Goal: Task Accomplishment & Management: Manage account settings

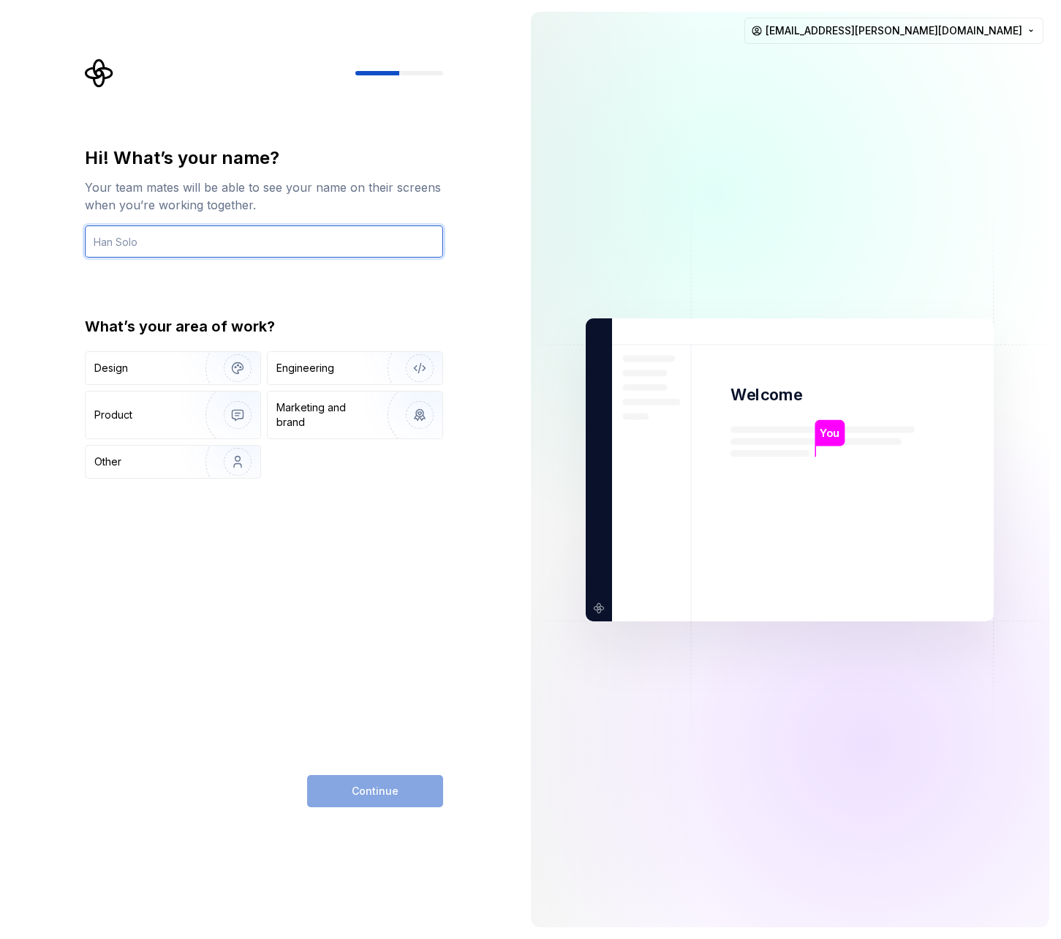
click at [94, 247] on input "text" at bounding box center [264, 241] width 358 height 32
type input "[PERSON_NAME]"
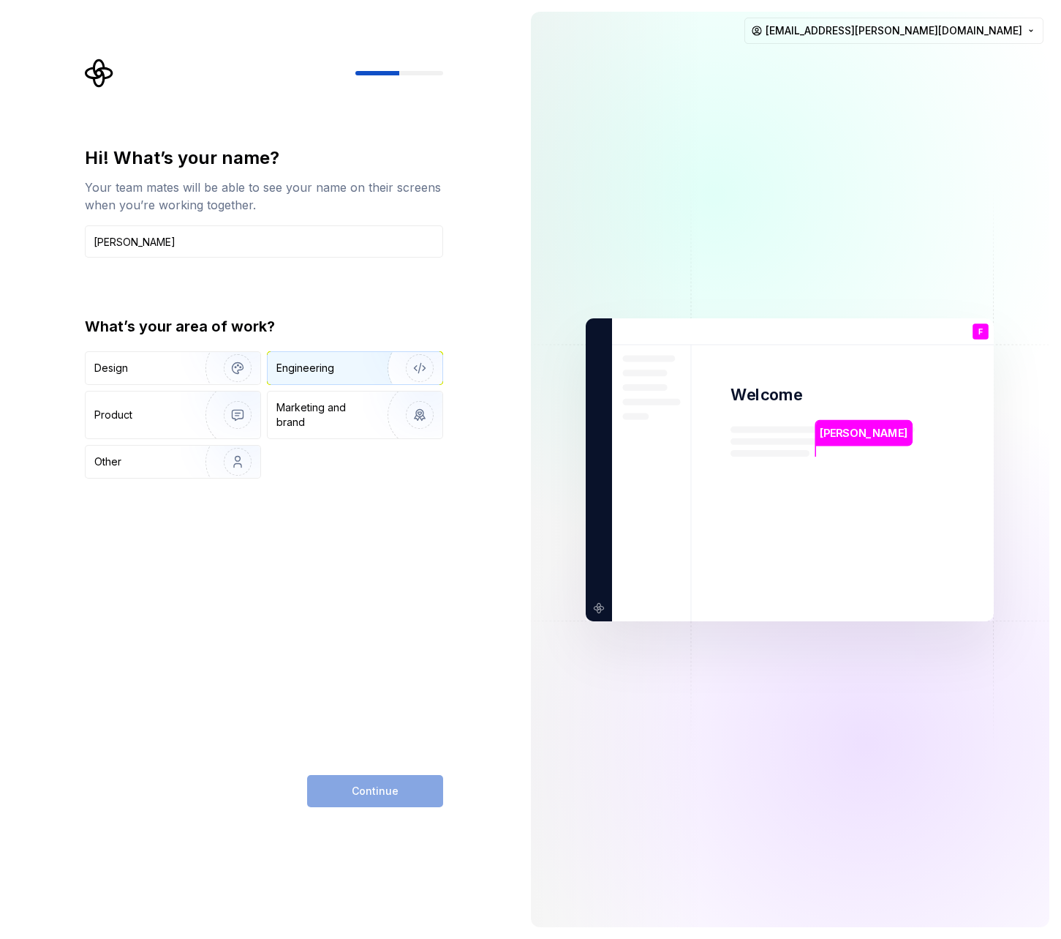
click at [337, 367] on div "Engineering" at bounding box center [335, 368] width 116 height 15
click at [379, 788] on span "Continue" at bounding box center [375, 791] width 47 height 15
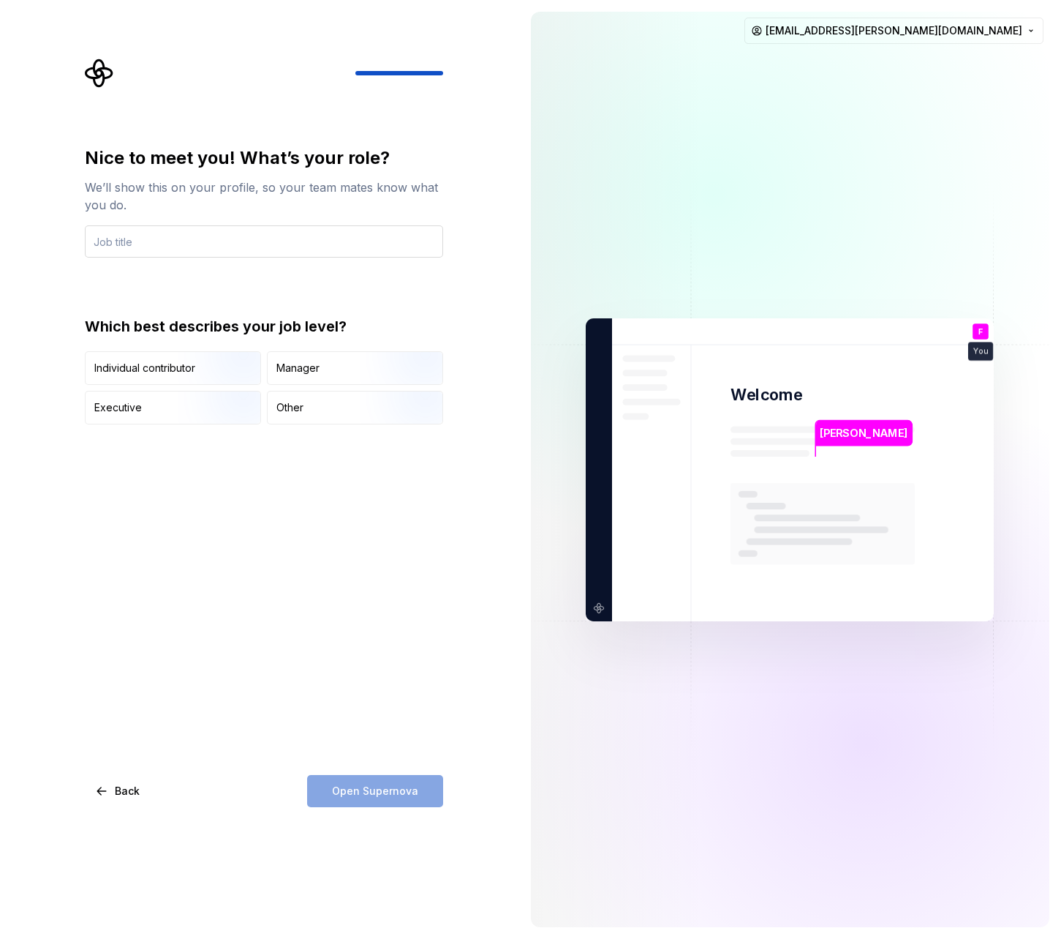
click at [146, 245] on input "text" at bounding box center [264, 241] width 358 height 32
type input "Developer"
click at [297, 409] on div "Other" at bounding box center [290, 407] width 27 height 15
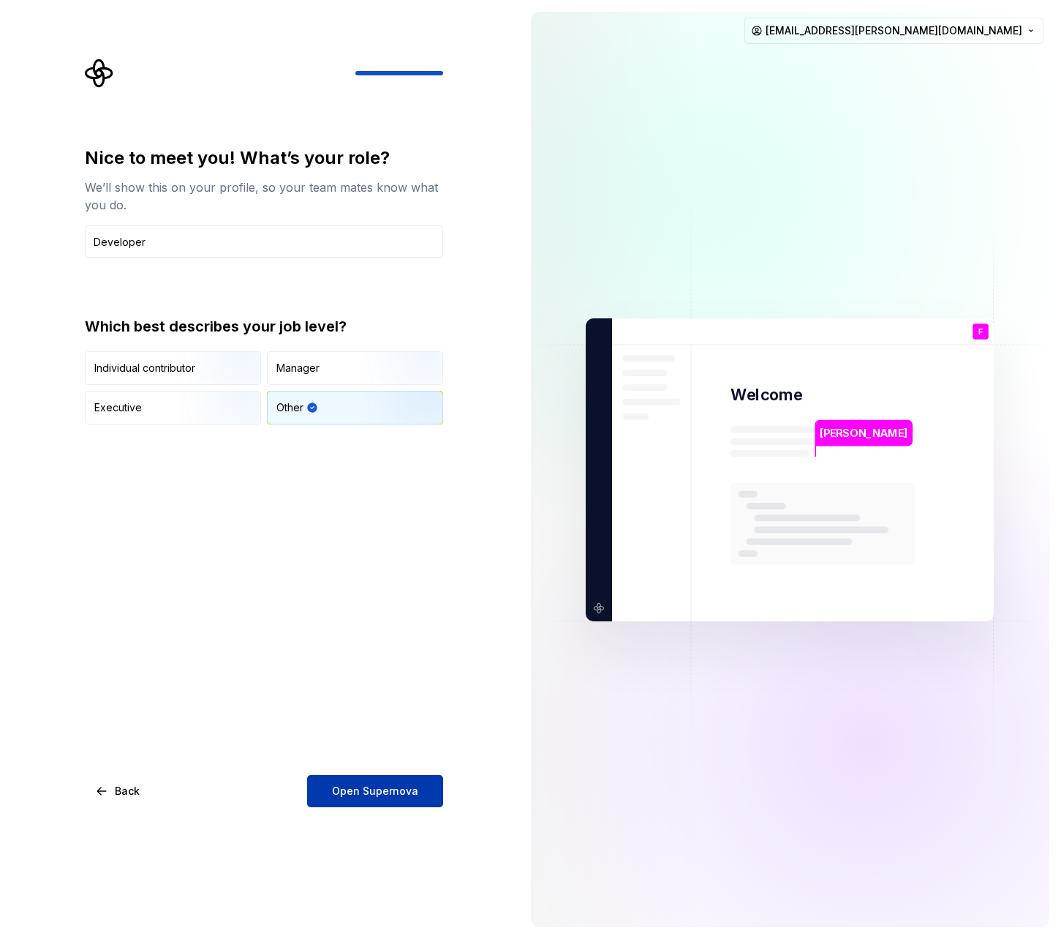
click at [368, 790] on span "Open Supernova" at bounding box center [375, 791] width 86 height 15
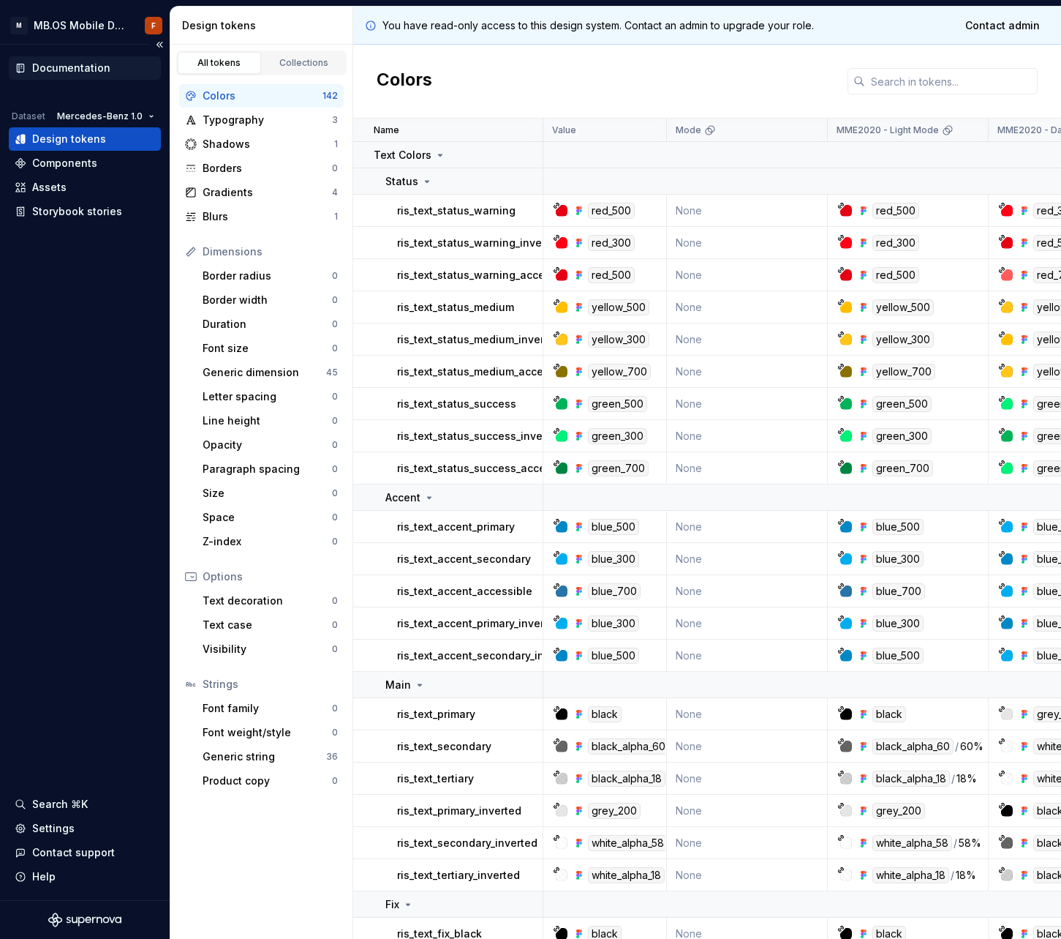
click at [75, 67] on div "Documentation" at bounding box center [71, 68] width 78 height 15
click at [50, 828] on div "Settings" at bounding box center [53, 828] width 42 height 15
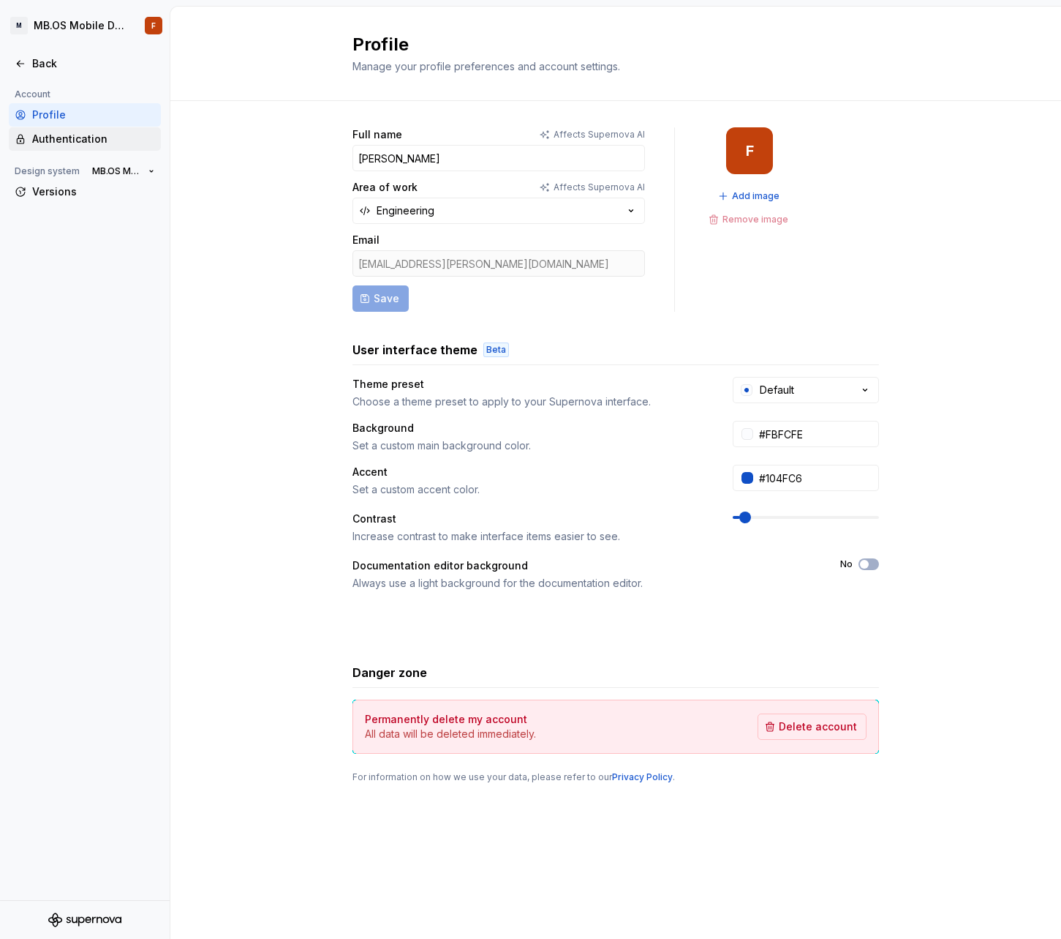
click at [48, 144] on div "Authentication" at bounding box center [93, 139] width 123 height 15
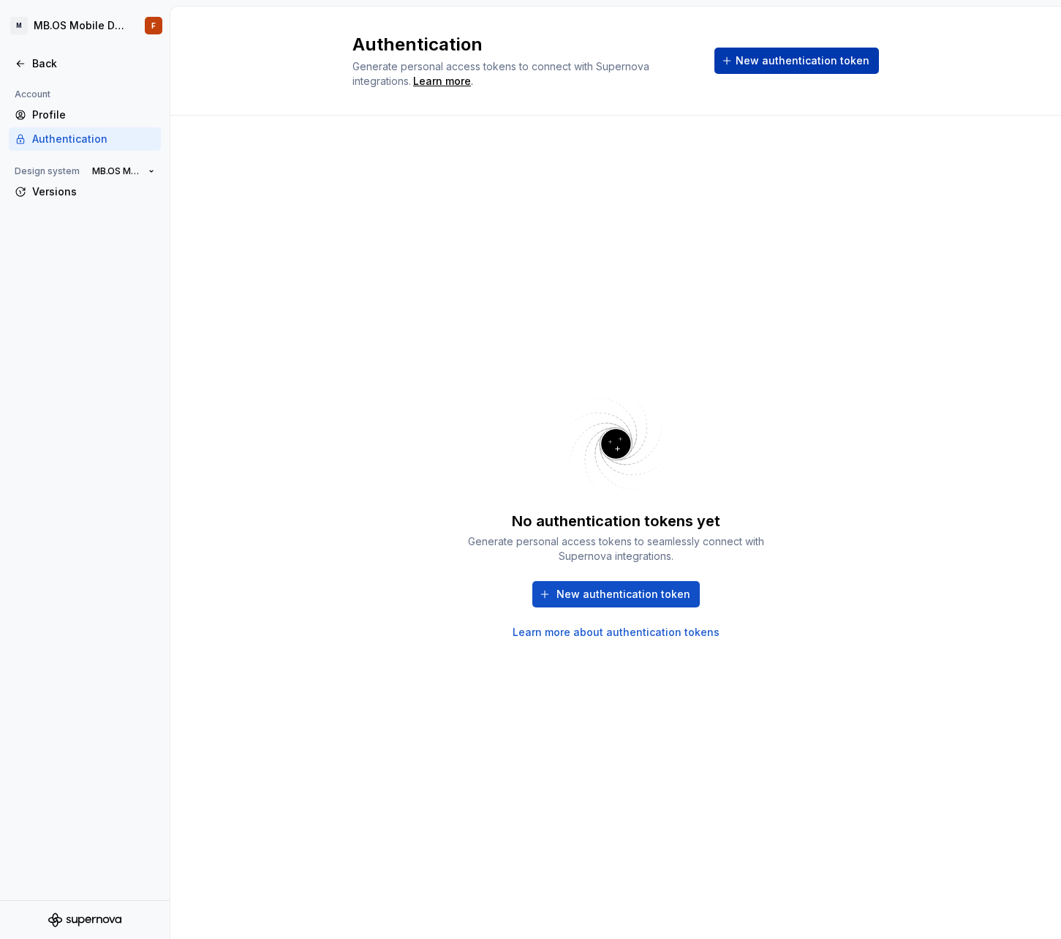
click at [803, 59] on span "New authentication token" at bounding box center [803, 60] width 134 height 15
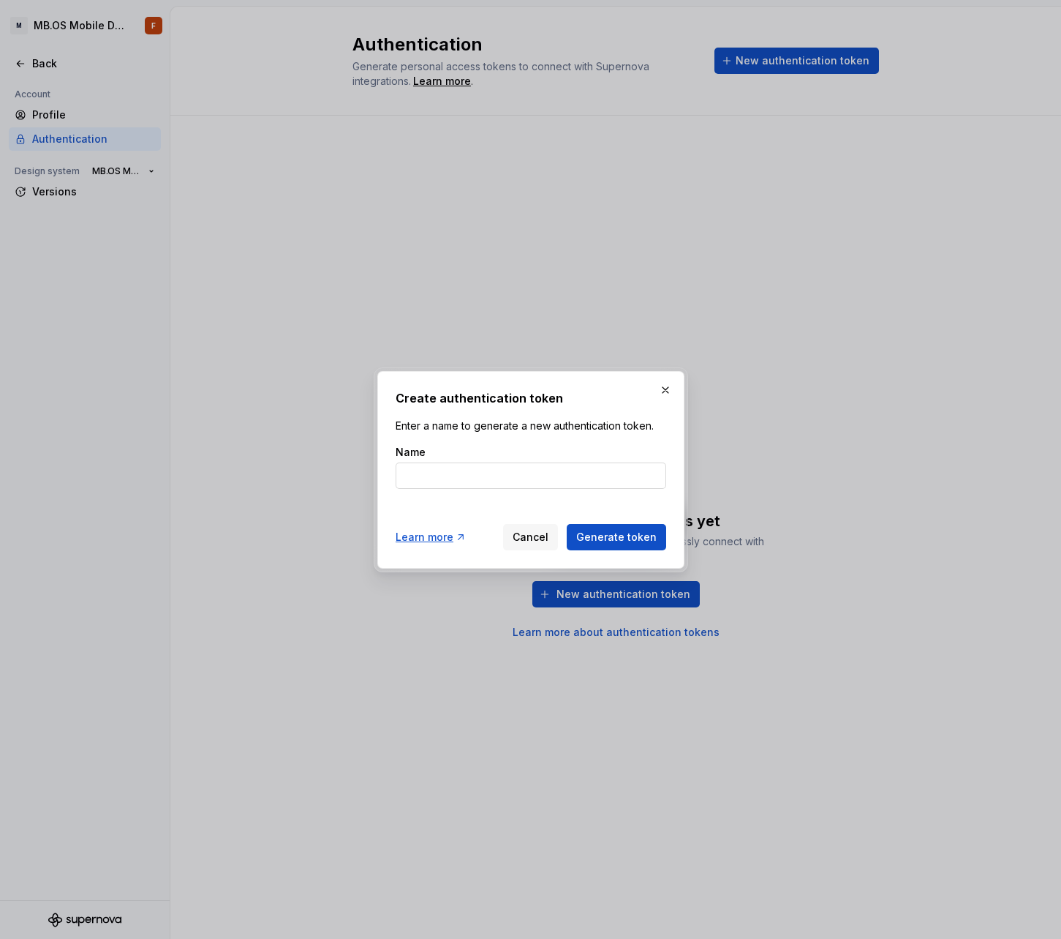
click at [465, 477] on input "Name" at bounding box center [531, 475] width 271 height 26
type input "supernovatoken"
click at [650, 536] on span "Generate token" at bounding box center [616, 537] width 80 height 15
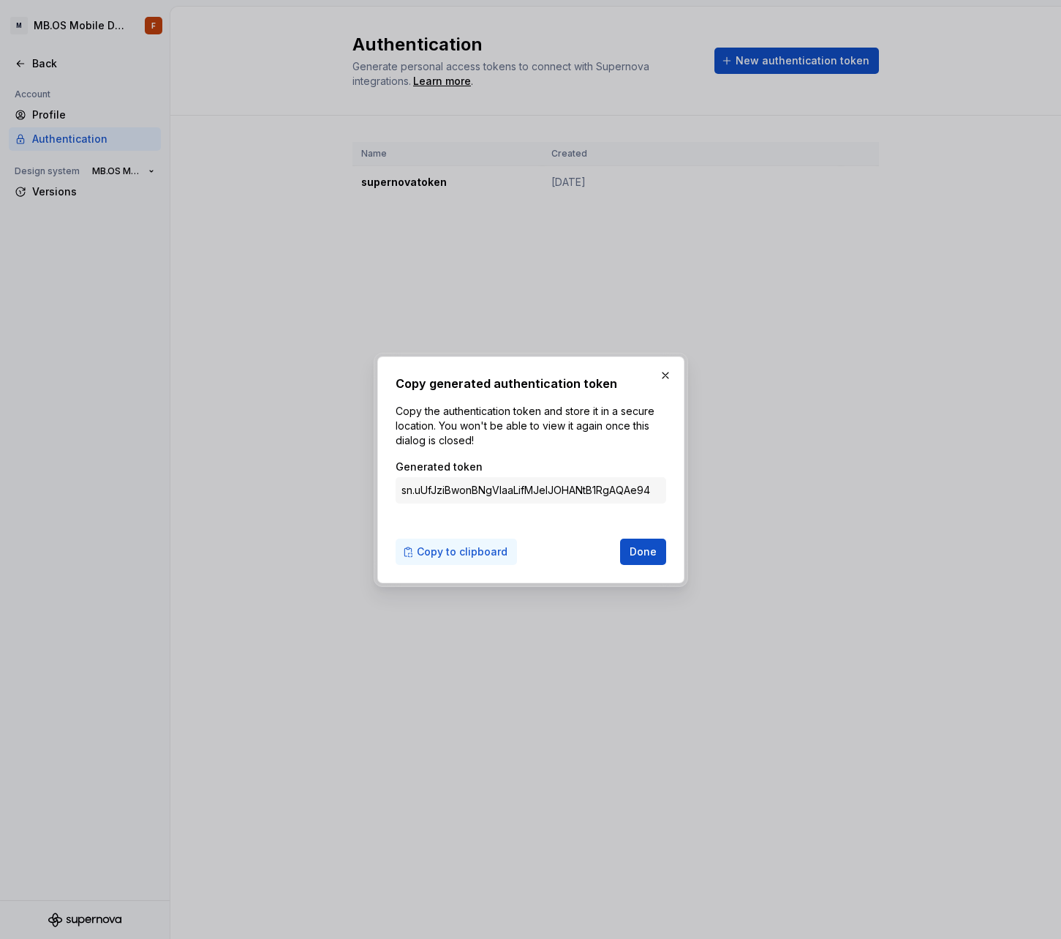
click at [480, 554] on span "Copy to clipboard" at bounding box center [462, 551] width 91 height 15
click at [647, 546] on span "Done" at bounding box center [643, 551] width 27 height 15
